Goal: Task Accomplishment & Management: Use online tool/utility

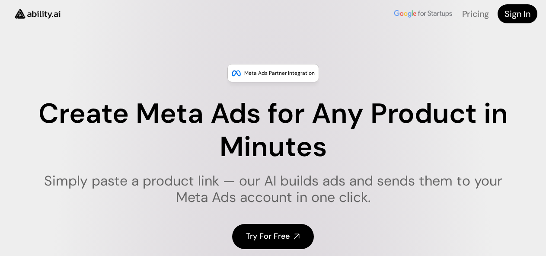
scroll to position [86, 0]
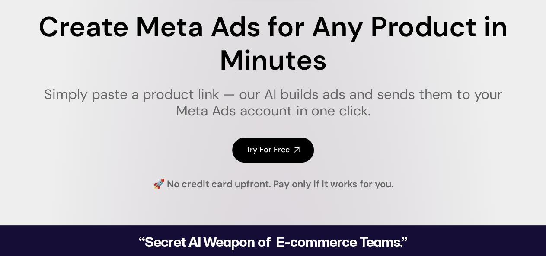
click at [250, 146] on h4 "Try For Free" at bounding box center [268, 149] width 44 height 11
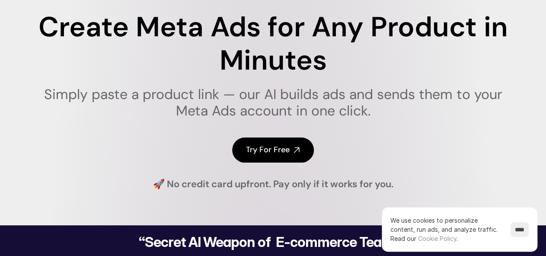
scroll to position [0, 0]
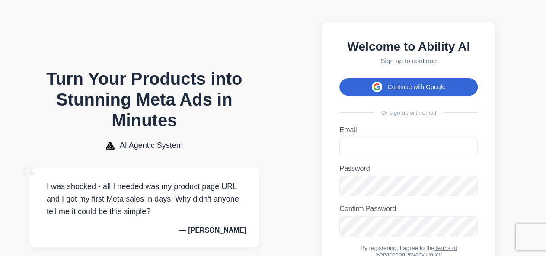
click at [401, 89] on button "Continue with Google" at bounding box center [408, 86] width 138 height 17
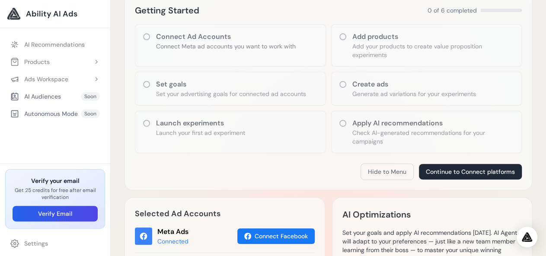
scroll to position [86, 0]
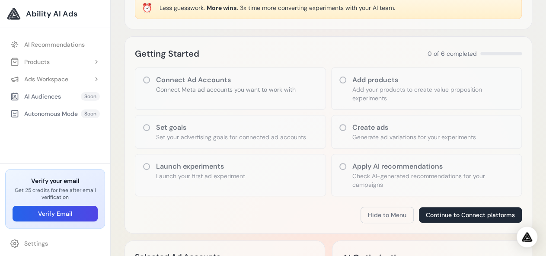
click at [340, 80] on icon at bounding box center [342, 80] width 9 height 9
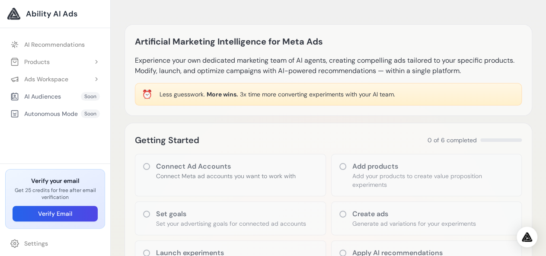
scroll to position [173, 0]
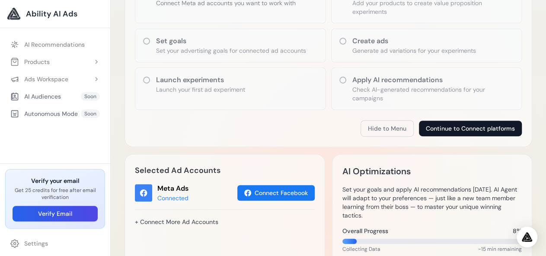
click at [468, 131] on button "Continue to Connect platforms" at bounding box center [470, 129] width 103 height 16
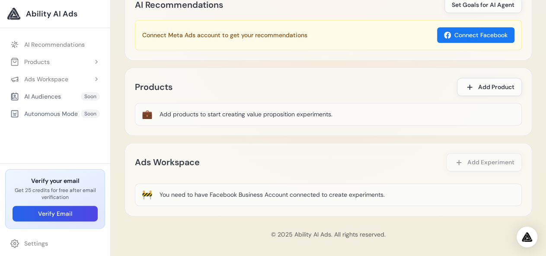
scroll to position [503, 0]
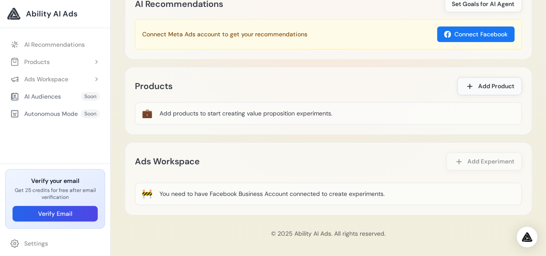
click at [495, 83] on span "Add Product" at bounding box center [496, 86] width 36 height 9
click at [218, 110] on div "Add products to start creating value proposition experiments." at bounding box center [245, 113] width 173 height 9
click at [219, 109] on div "Add products to start creating value proposition experiments." at bounding box center [245, 113] width 173 height 9
drag, startPoint x: 339, startPoint y: 112, endPoint x: 135, endPoint y: 134, distance: 204.7
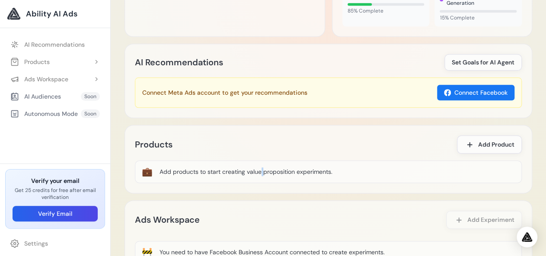
scroll to position [417, 0]
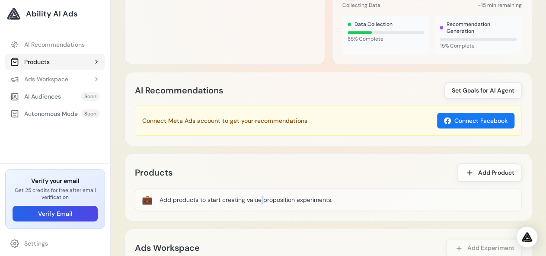
click at [70, 63] on button "Products" at bounding box center [55, 62] width 100 height 16
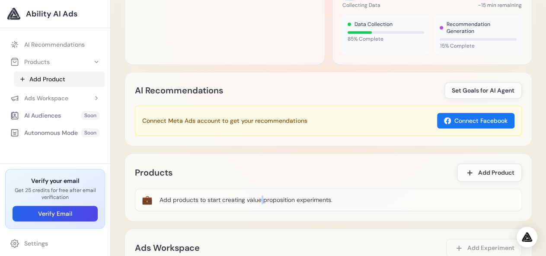
click at [24, 78] on icon at bounding box center [22, 79] width 7 height 7
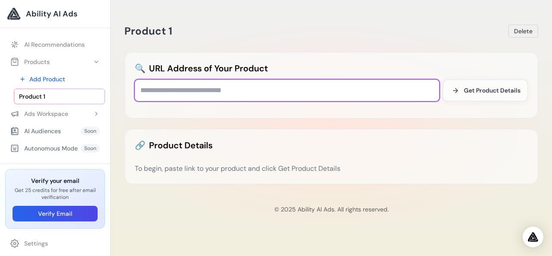
click at [156, 88] on input "text" at bounding box center [287, 91] width 305 height 22
paste input "**********"
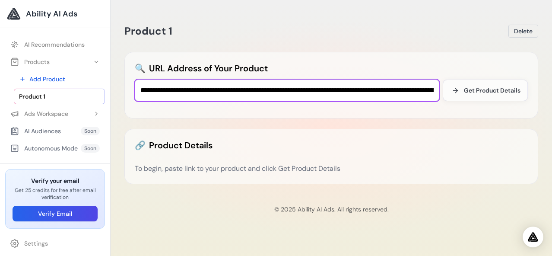
scroll to position [0, 313]
type input "**********"
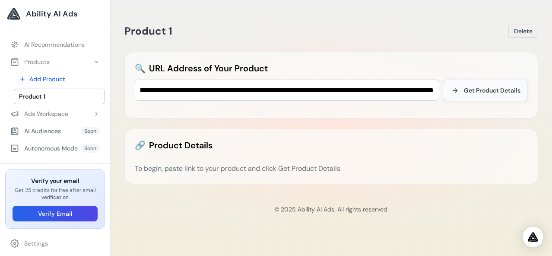
scroll to position [0, 0]
click at [482, 89] on span "Get Product Details" at bounding box center [492, 90] width 57 height 9
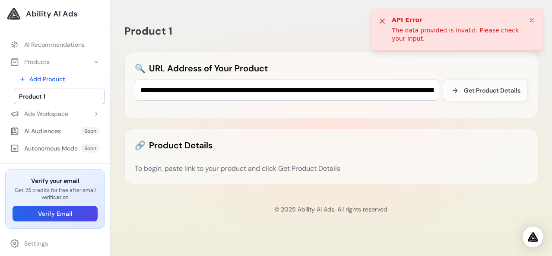
click at [534, 22] on icon at bounding box center [531, 20] width 7 height 7
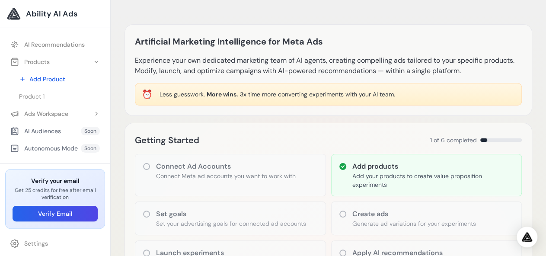
click at [383, 180] on p "Add your products to create value proposition experiments" at bounding box center [433, 180] width 162 height 17
click at [31, 78] on link "Add Product" at bounding box center [59, 79] width 91 height 16
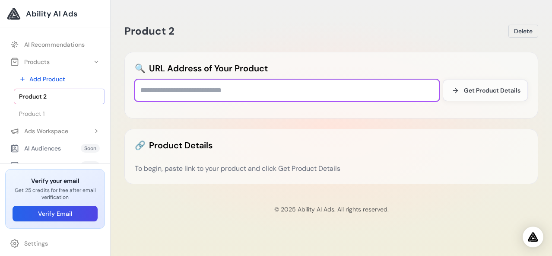
click at [219, 93] on input "text" at bounding box center [287, 91] width 305 height 22
click at [198, 91] on input "text" at bounding box center [287, 91] width 305 height 22
drag, startPoint x: 198, startPoint y: 91, endPoint x: 156, endPoint y: 92, distance: 41.5
click at [163, 90] on input "text" at bounding box center [287, 91] width 305 height 22
click at [149, 91] on input "text" at bounding box center [287, 91] width 305 height 22
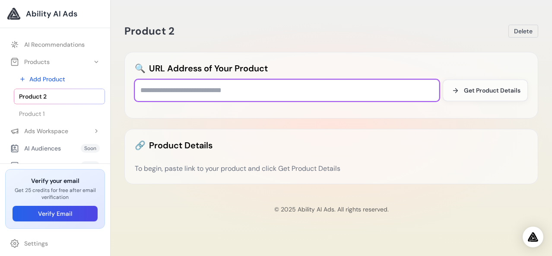
paste input "**********"
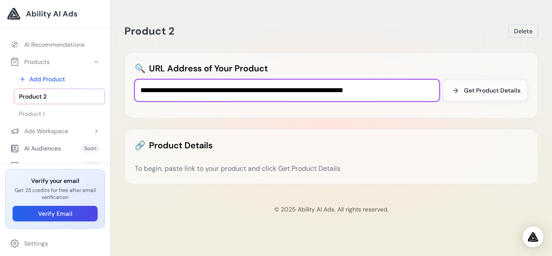
type input "**********"
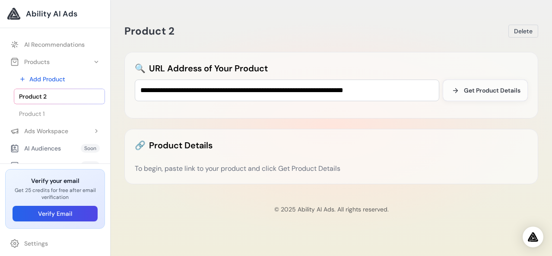
click at [268, 157] on div "🔗 Product Details To begin, paste link to your product and click Get Product De…" at bounding box center [331, 156] width 414 height 55
drag, startPoint x: 337, startPoint y: 165, endPoint x: 344, endPoint y: 170, distance: 8.4
click at [337, 166] on div "To begin, paste link to your product and click Get Product Details" at bounding box center [331, 168] width 393 height 10
click at [345, 168] on div "To begin, paste link to your product and click Get Product Details" at bounding box center [331, 168] width 393 height 10
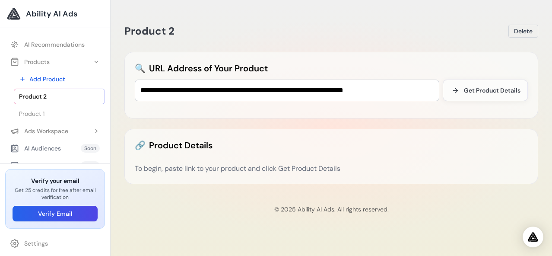
click at [345, 168] on div "To begin, paste link to your product and click Get Product Details" at bounding box center [331, 168] width 393 height 10
drag, startPoint x: 144, startPoint y: 161, endPoint x: 142, endPoint y: 165, distance: 4.8
click at [142, 165] on div "🔗 Product Details To begin, paste link to your product and click Get Product De…" at bounding box center [331, 156] width 414 height 55
click at [503, 92] on span "Get Product Details" at bounding box center [492, 90] width 57 height 9
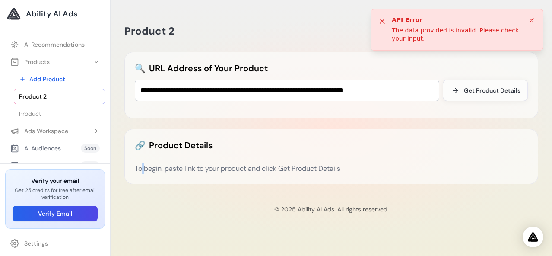
click at [535, 18] on icon at bounding box center [531, 20] width 7 height 7
